Goal: Task Accomplishment & Management: Manage account settings

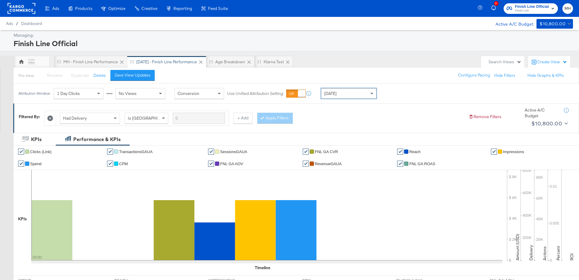
click at [535, 12] on span "Finish Line" at bounding box center [532, 10] width 34 height 5
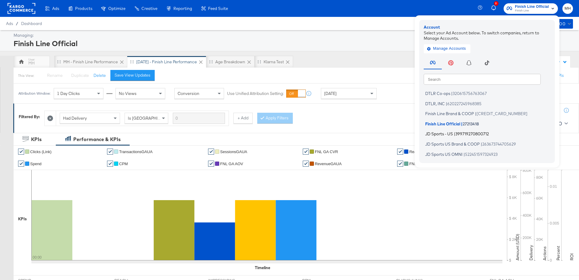
click at [453, 133] on li "JD Sports - US | 399719270800712" at bounding box center [489, 134] width 130 height 9
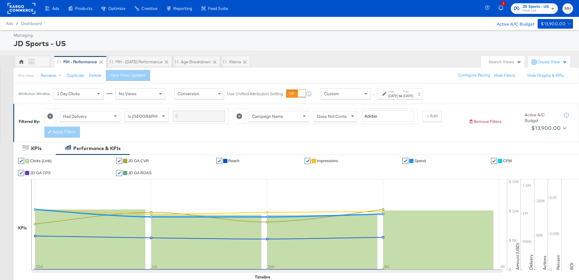
click at [413, 97] on div "Sep 3rd 2025" at bounding box center [408, 95] width 10 height 5
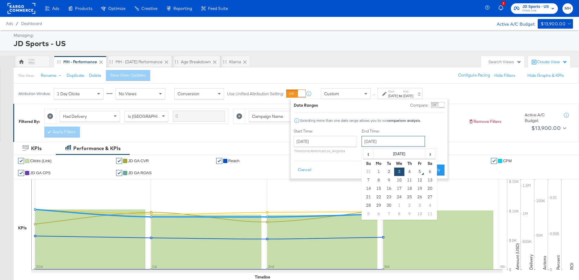
click at [412, 136] on input "September 3rd 2025" at bounding box center [392, 141] width 63 height 11
click at [411, 172] on td "4" at bounding box center [409, 172] width 10 height 8
type input "September 4th 2025"
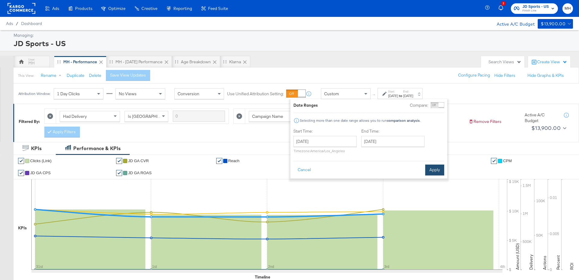
click at [434, 171] on button "Apply" at bounding box center [434, 170] width 19 height 11
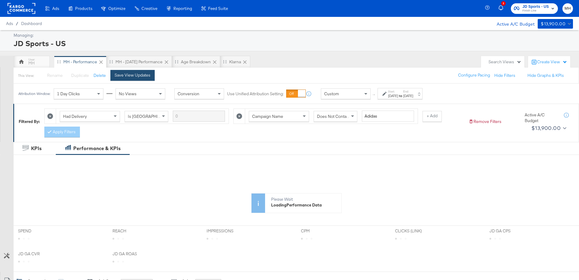
click at [150, 78] on button "Save View Updates" at bounding box center [132, 75] width 44 height 11
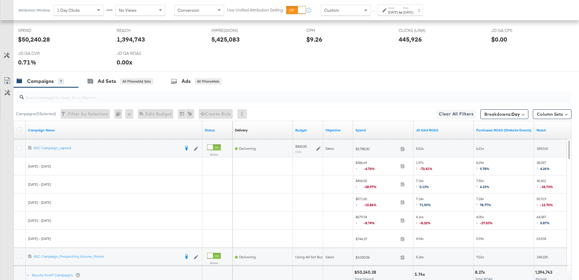
scroll to position [306, 0]
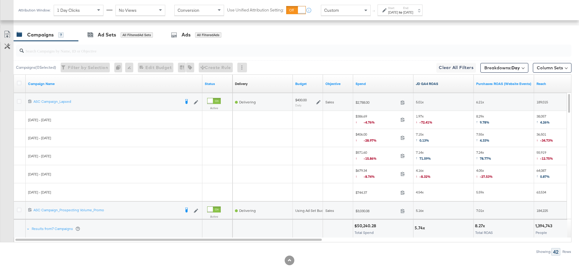
click at [446, 82] on link "JD GA4 ROAS" at bounding box center [443, 83] width 55 height 5
